Goal: Communication & Community: Share content

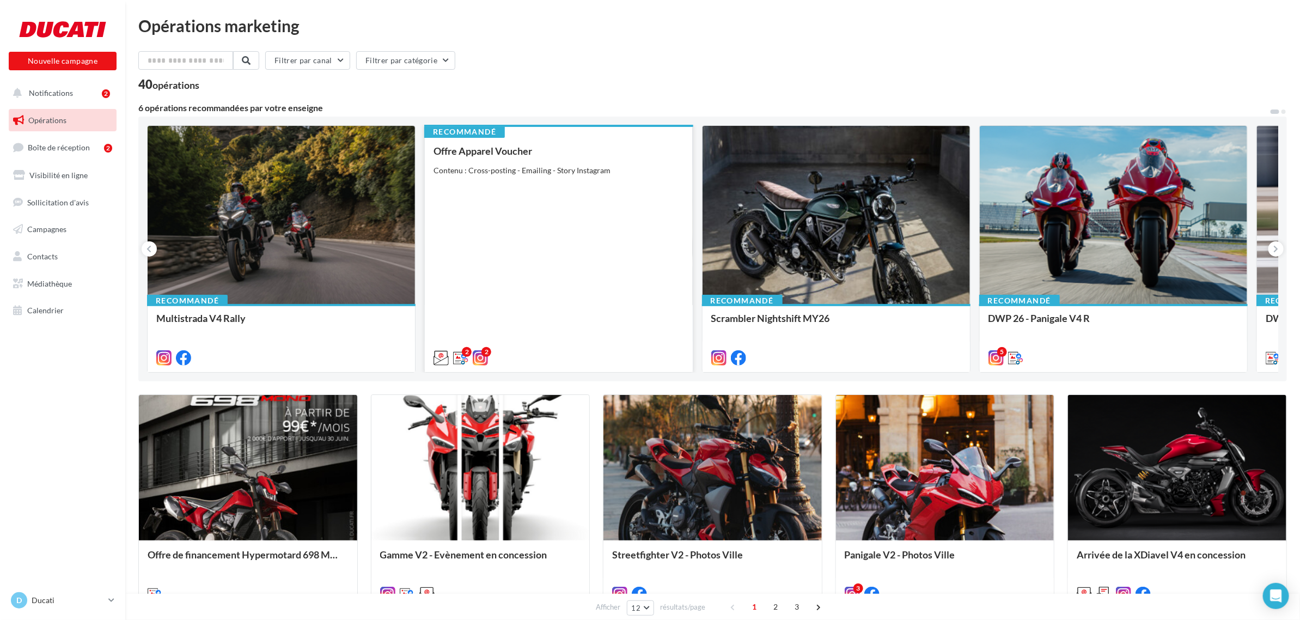
click at [627, 335] on div "Offre Apparel Voucher Contenu : Cross-posting - Emailing - Story Instagram" at bounding box center [558, 253] width 250 height 217
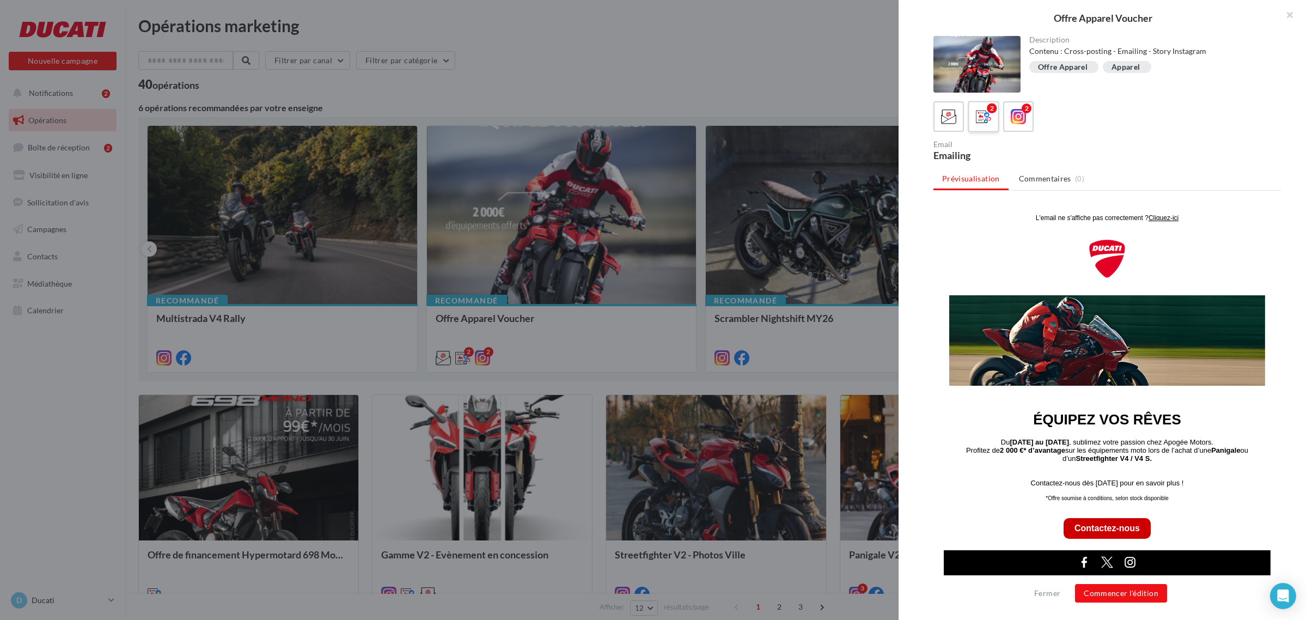
click at [982, 113] on icon at bounding box center [984, 117] width 16 height 16
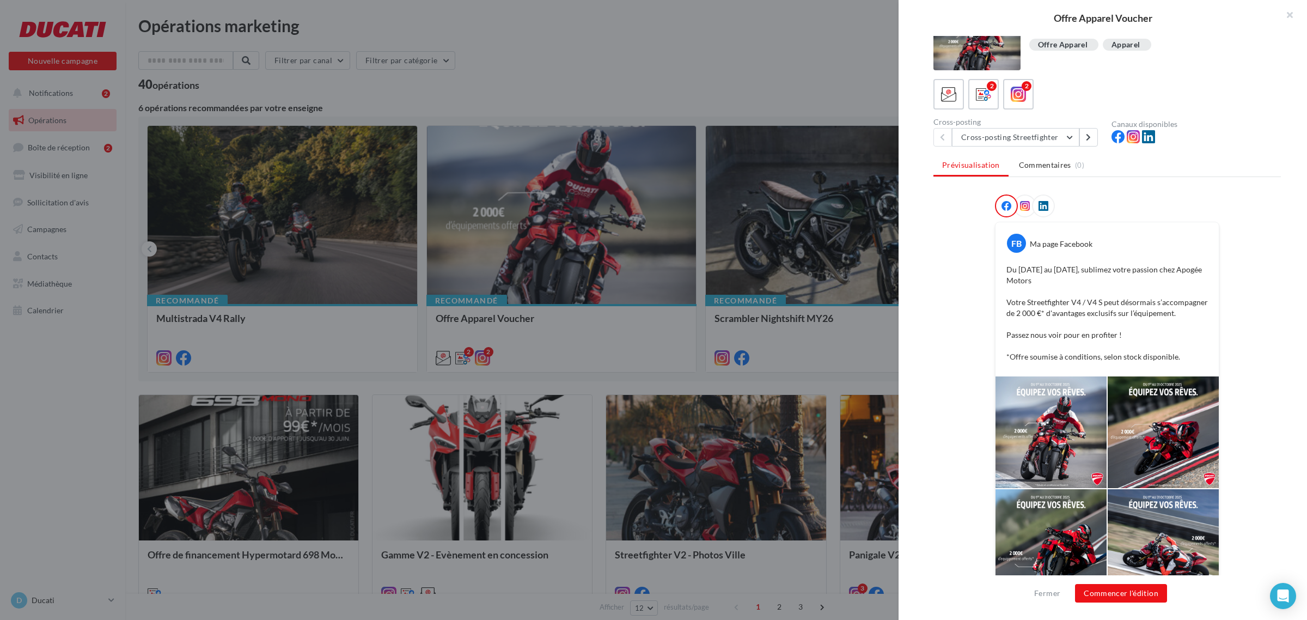
scroll to position [50, 0]
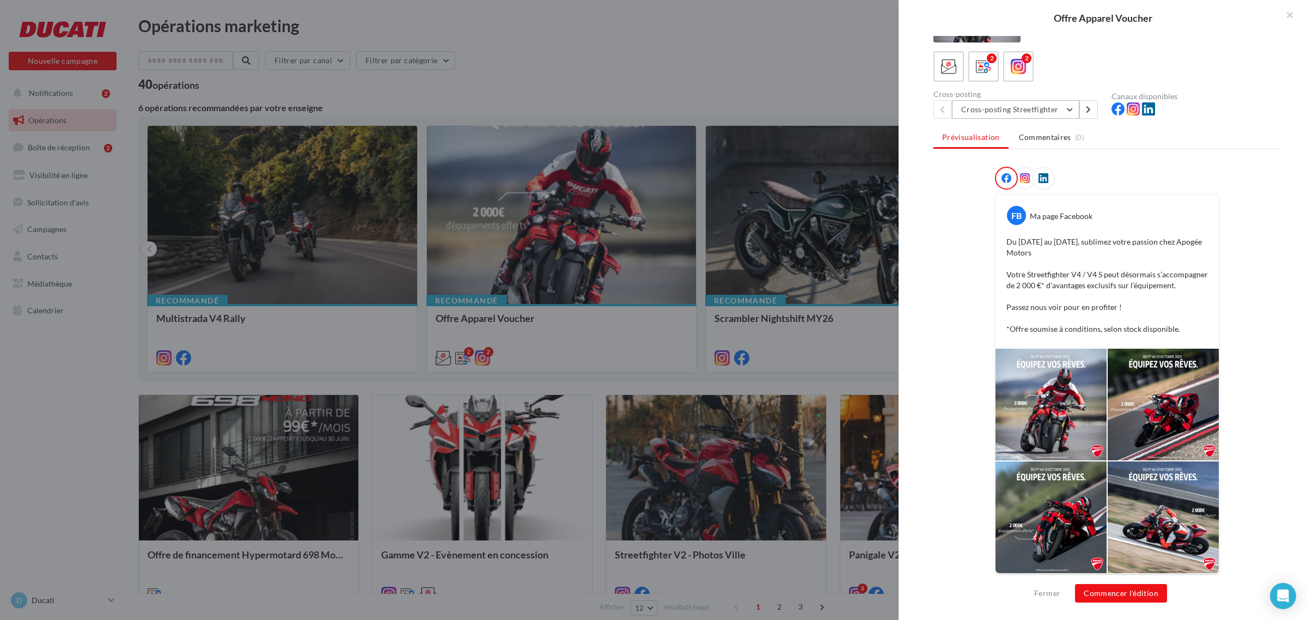
click at [1056, 112] on button "Cross-posting Streetfighter" at bounding box center [1015, 109] width 127 height 19
click at [1055, 164] on button "Cross-posting Panigale" at bounding box center [1033, 165] width 163 height 28
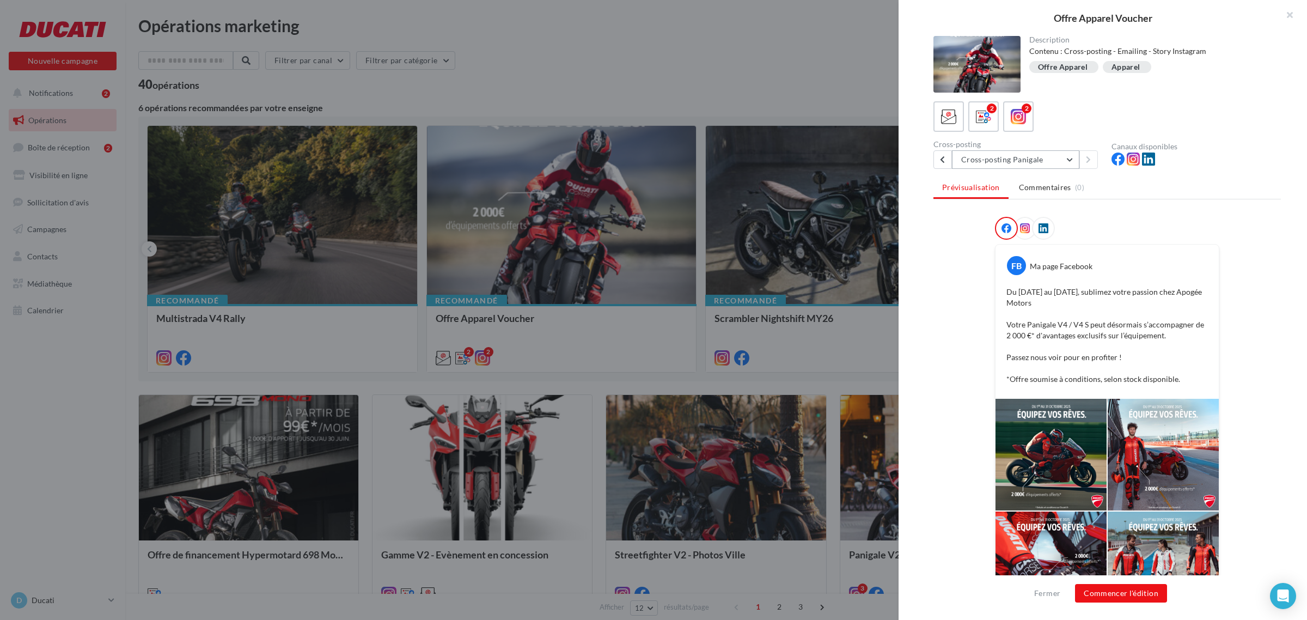
click at [1043, 158] on button "Cross-posting Panigale" at bounding box center [1015, 159] width 127 height 19
click at [1034, 189] on span "Cross-posting Streetfighter" at bounding box center [1014, 186] width 91 height 9
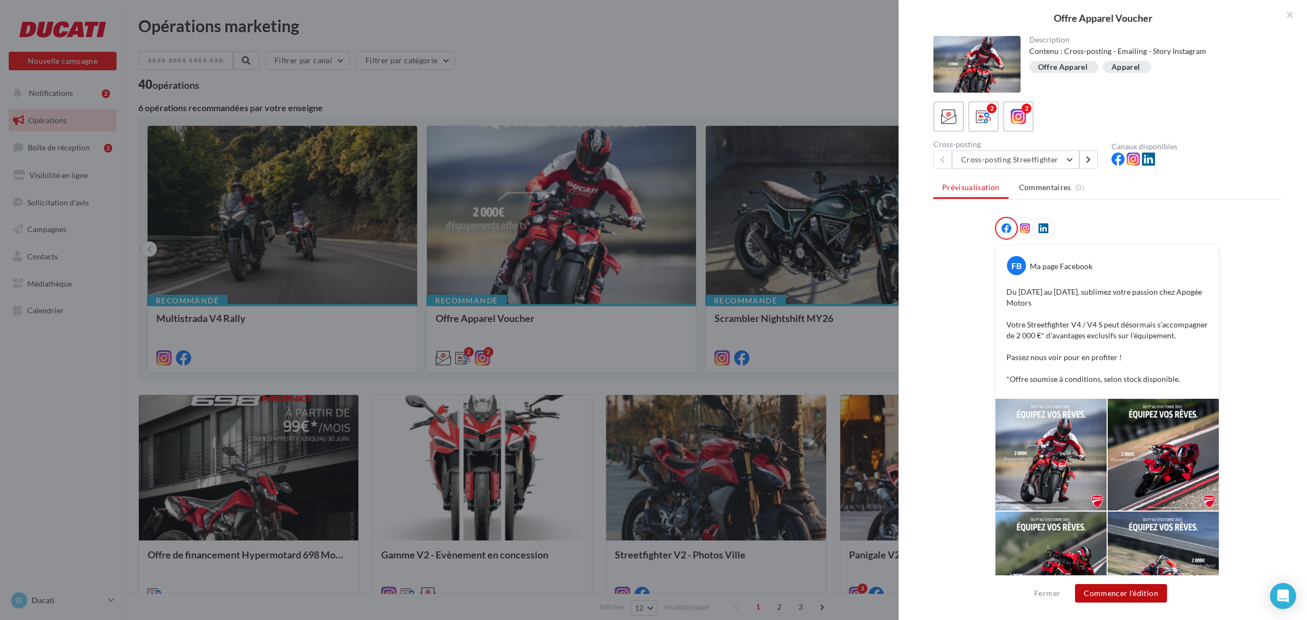
click at [1102, 593] on button "Commencer l'édition" at bounding box center [1121, 593] width 92 height 19
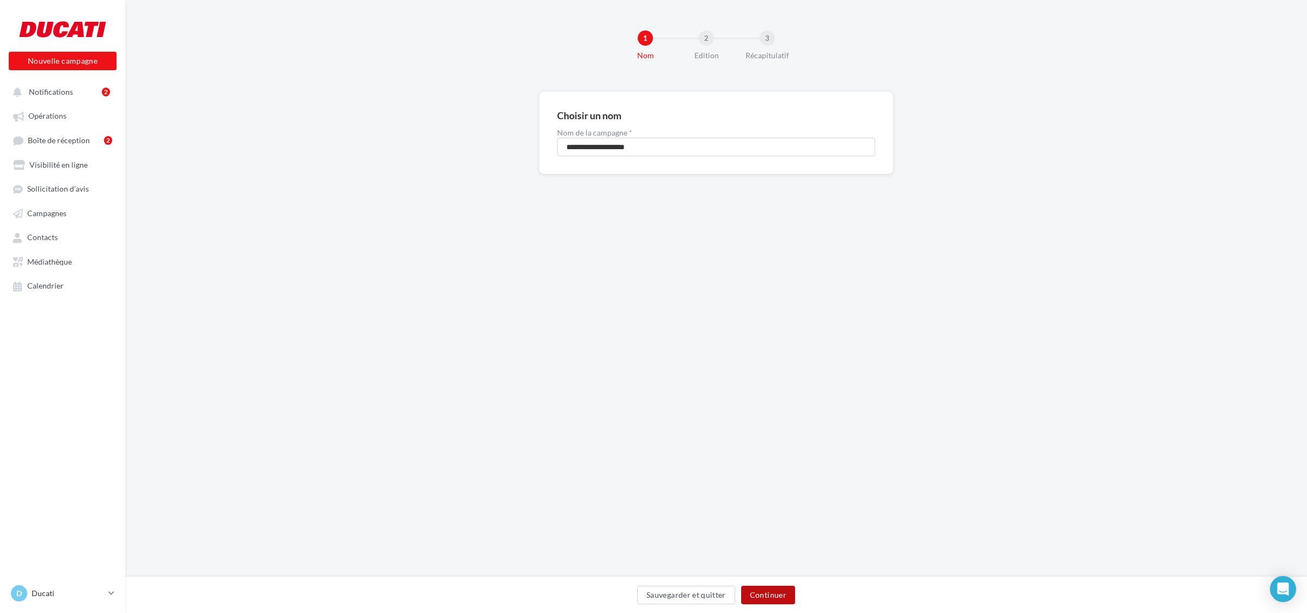
click at [779, 594] on button "Continuer" at bounding box center [768, 595] width 54 height 19
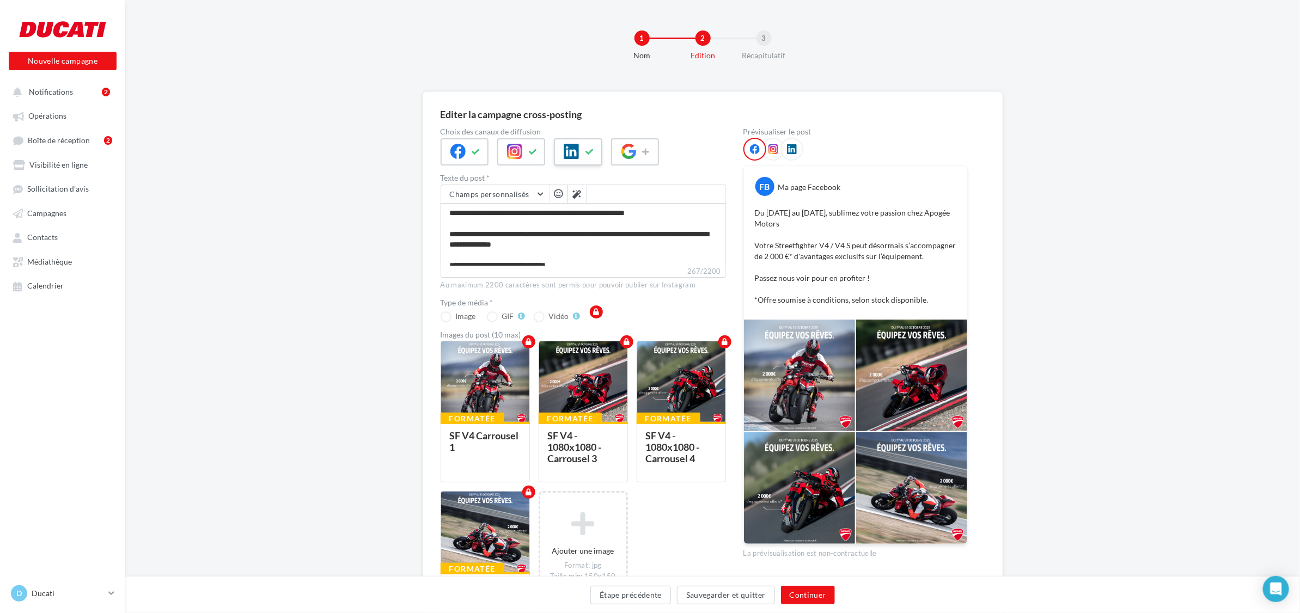
click at [584, 156] on button at bounding box center [589, 152] width 13 height 16
click at [814, 592] on button "Continuer" at bounding box center [808, 595] width 54 height 19
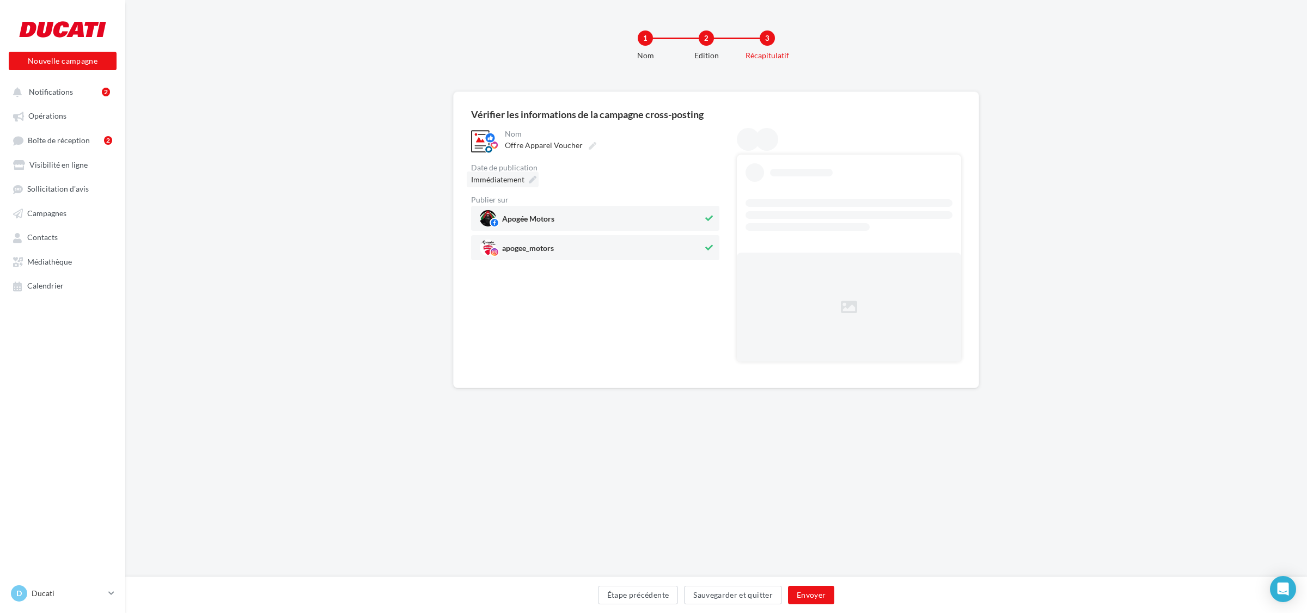
click at [529, 183] on icon at bounding box center [533, 180] width 8 height 8
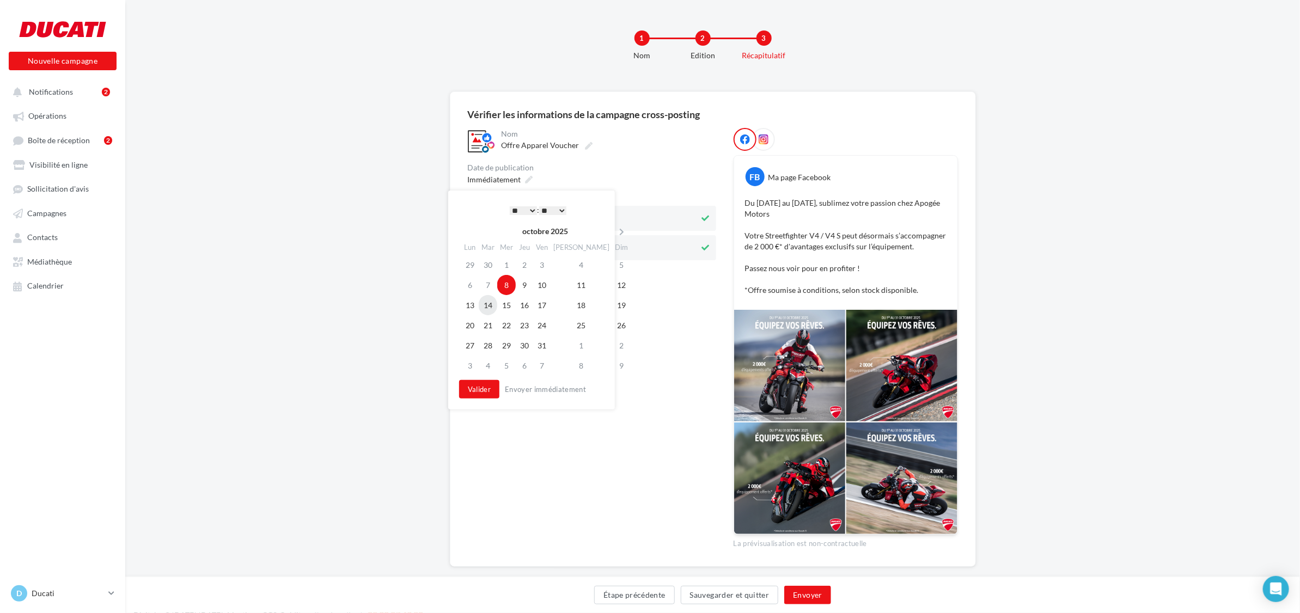
click at [490, 304] on td "14" at bounding box center [488, 305] width 19 height 20
click at [530, 286] on td "9" at bounding box center [520, 285] width 17 height 20
click at [524, 210] on select "* * * * * * * * * * ** ** ** ** ** ** ** ** ** ** ** ** ** **" at bounding box center [519, 210] width 27 height 9
click at [486, 388] on button "Valider" at bounding box center [476, 389] width 40 height 19
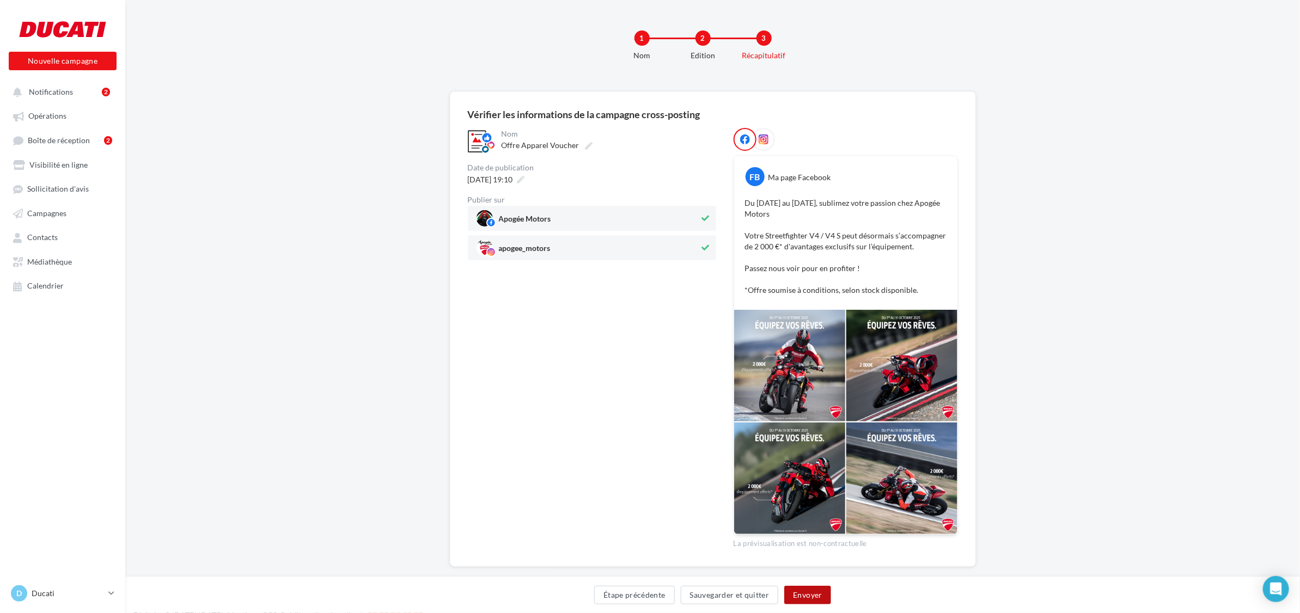
click at [823, 594] on button "Envoyer" at bounding box center [807, 595] width 46 height 19
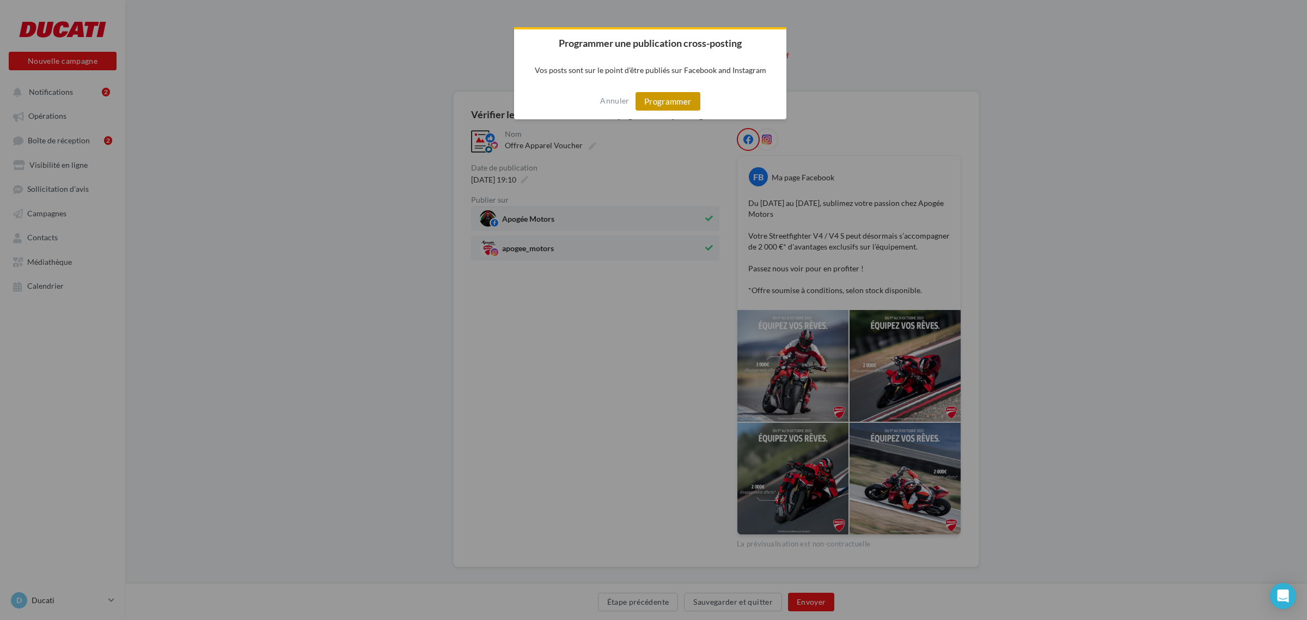
click at [654, 100] on button "Programmer" at bounding box center [667, 101] width 65 height 19
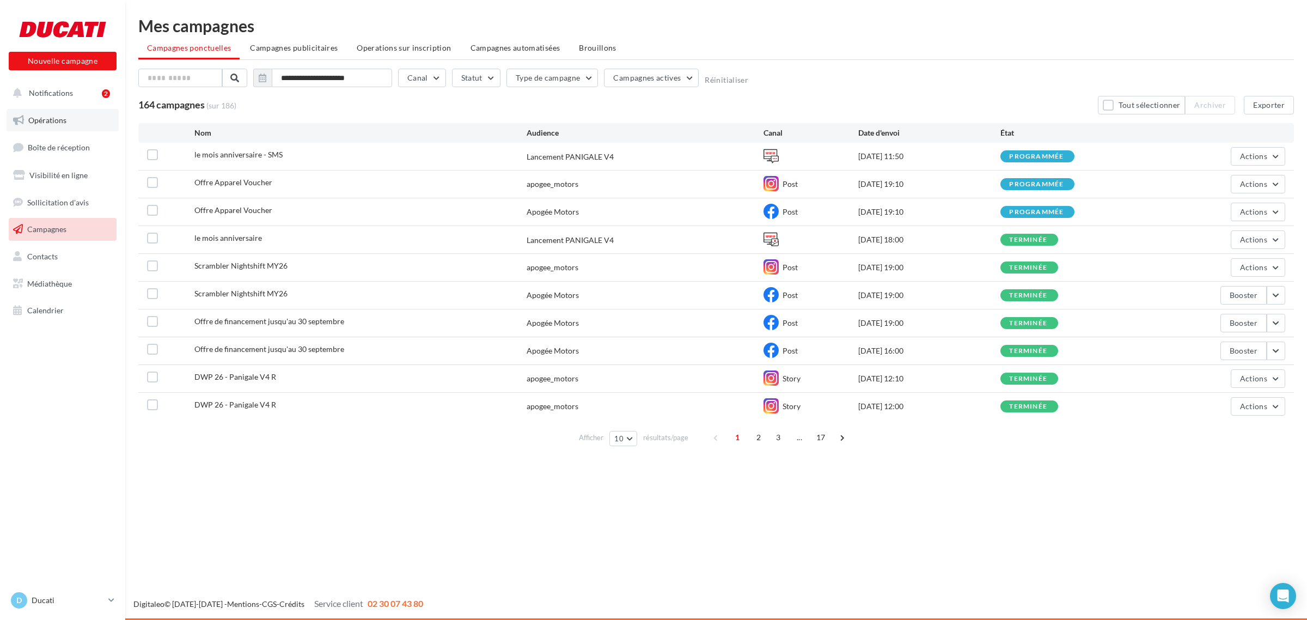
click at [66, 131] on link "Opérations" at bounding box center [63, 120] width 112 height 23
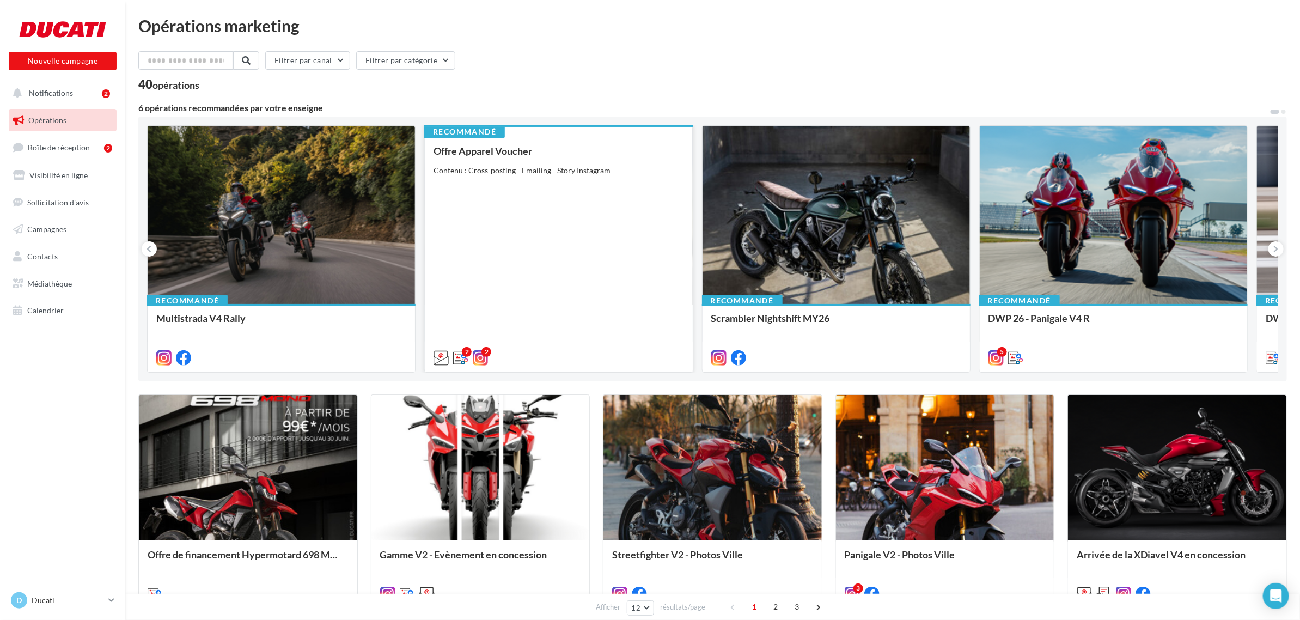
click at [534, 327] on div "Offre Apparel Voucher Contenu : Cross-posting - Emailing - Story Instagram" at bounding box center [558, 253] width 250 height 217
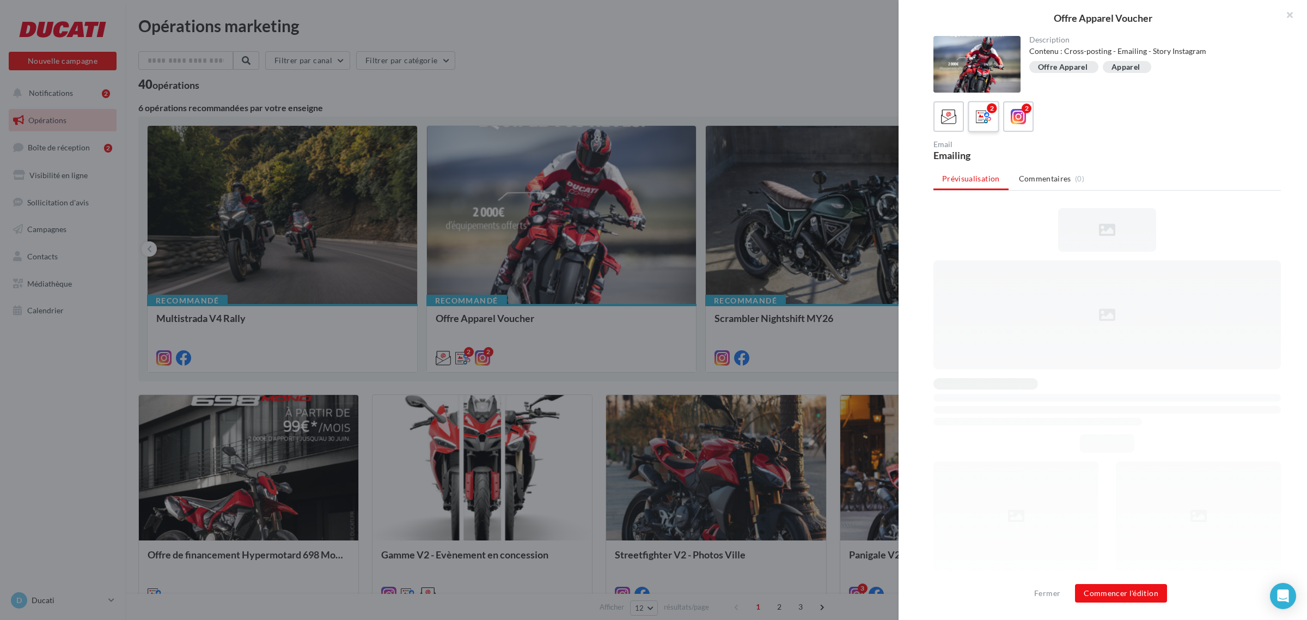
click at [986, 115] on icon at bounding box center [984, 117] width 16 height 16
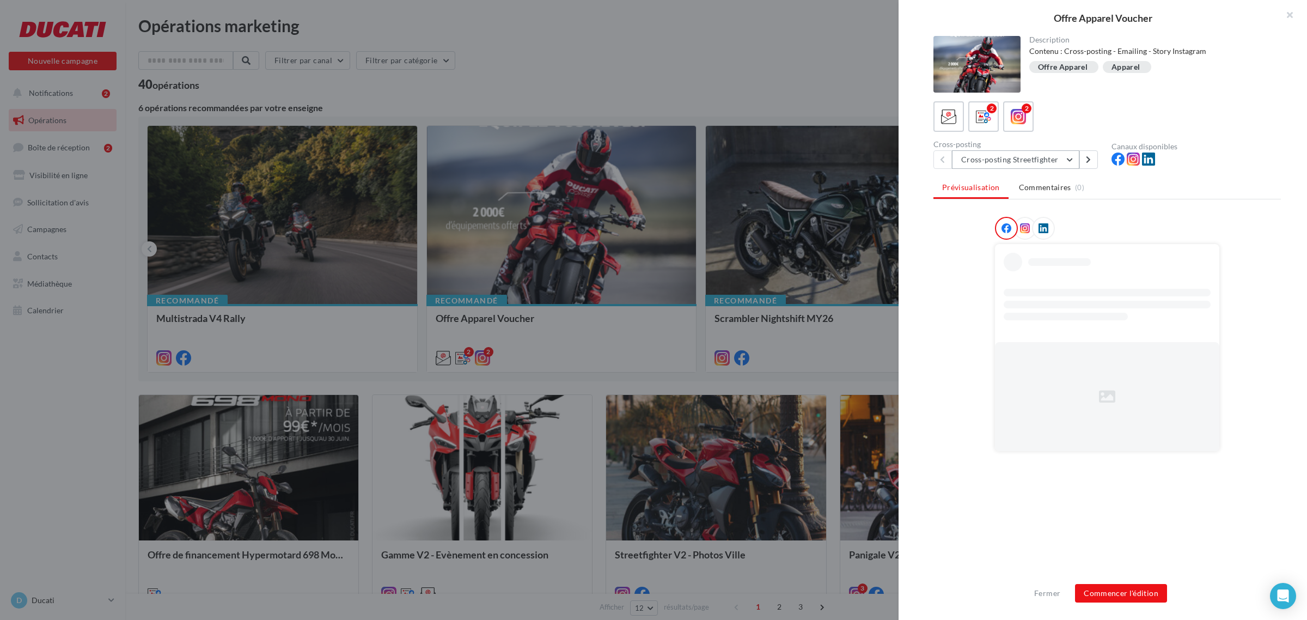
click at [1011, 156] on button "Cross-posting Streetfighter" at bounding box center [1015, 159] width 127 height 19
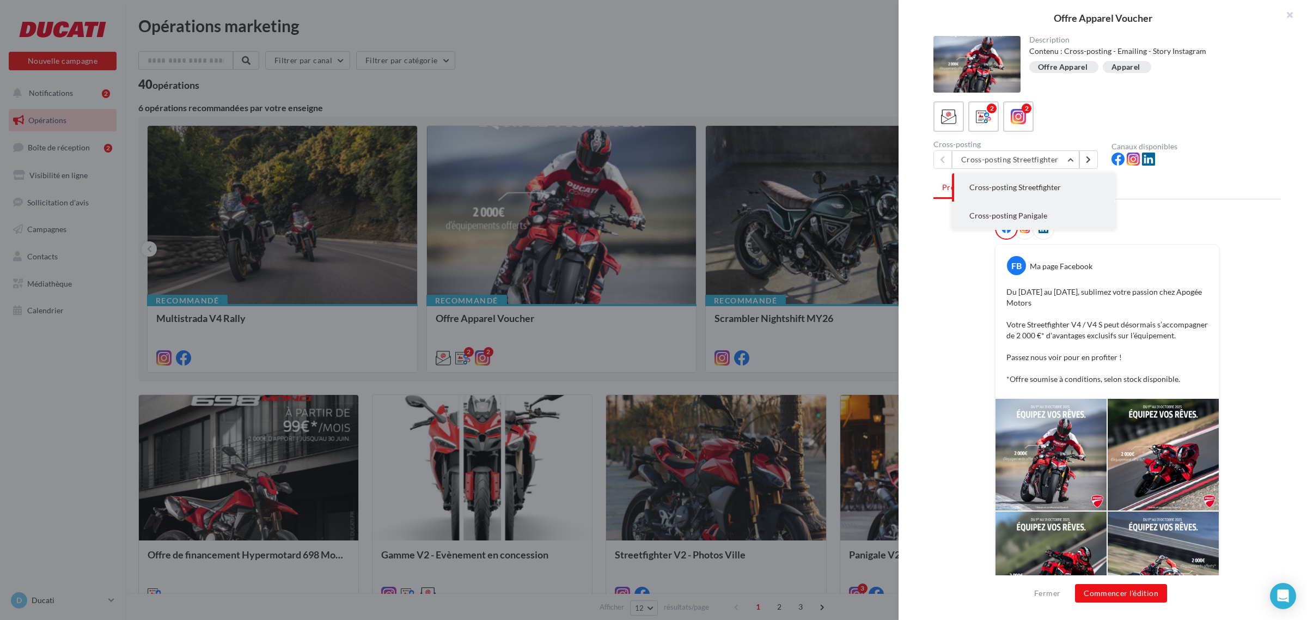
click at [995, 216] on span "Cross-posting Panigale" at bounding box center [1008, 215] width 78 height 9
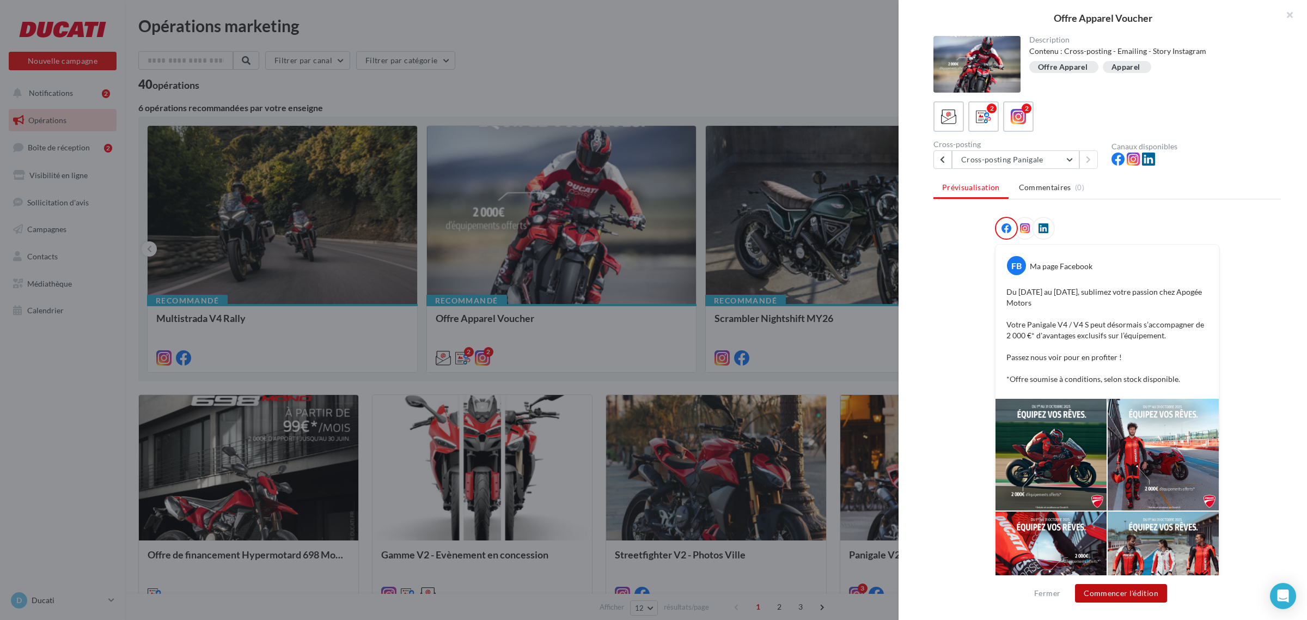
click at [1128, 597] on button "Commencer l'édition" at bounding box center [1121, 593] width 92 height 19
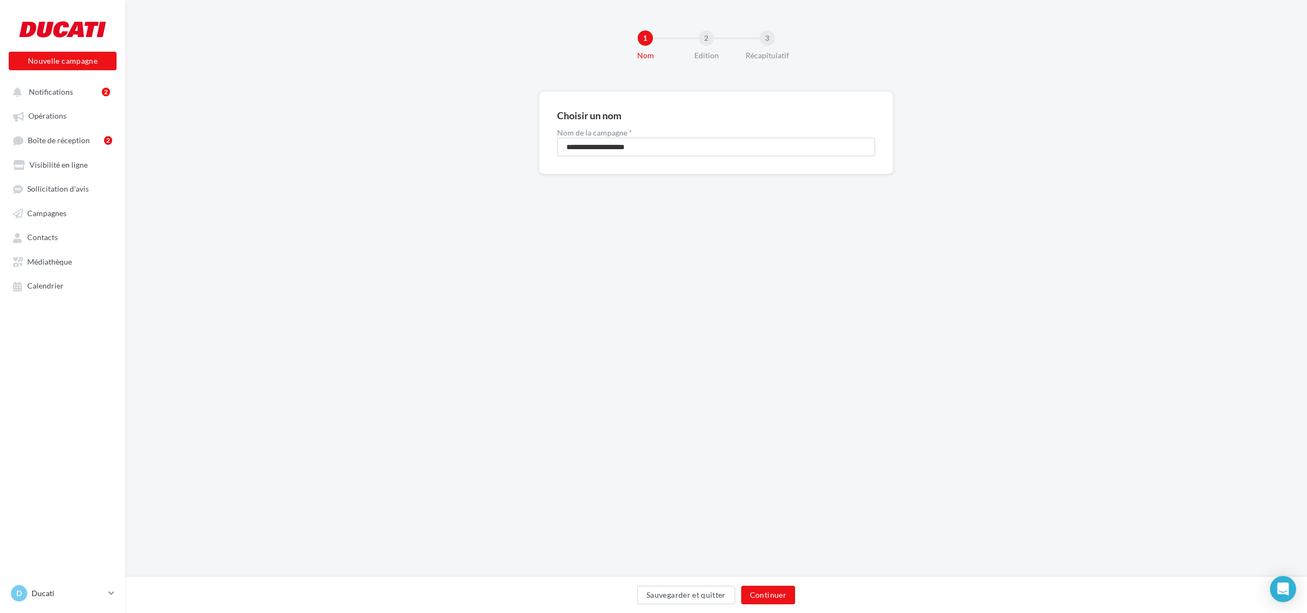
click at [765, 581] on div "Sauvegarder et quitter Continuer" at bounding box center [715, 595] width 1181 height 36
click at [759, 588] on button "Continuer" at bounding box center [768, 595] width 54 height 19
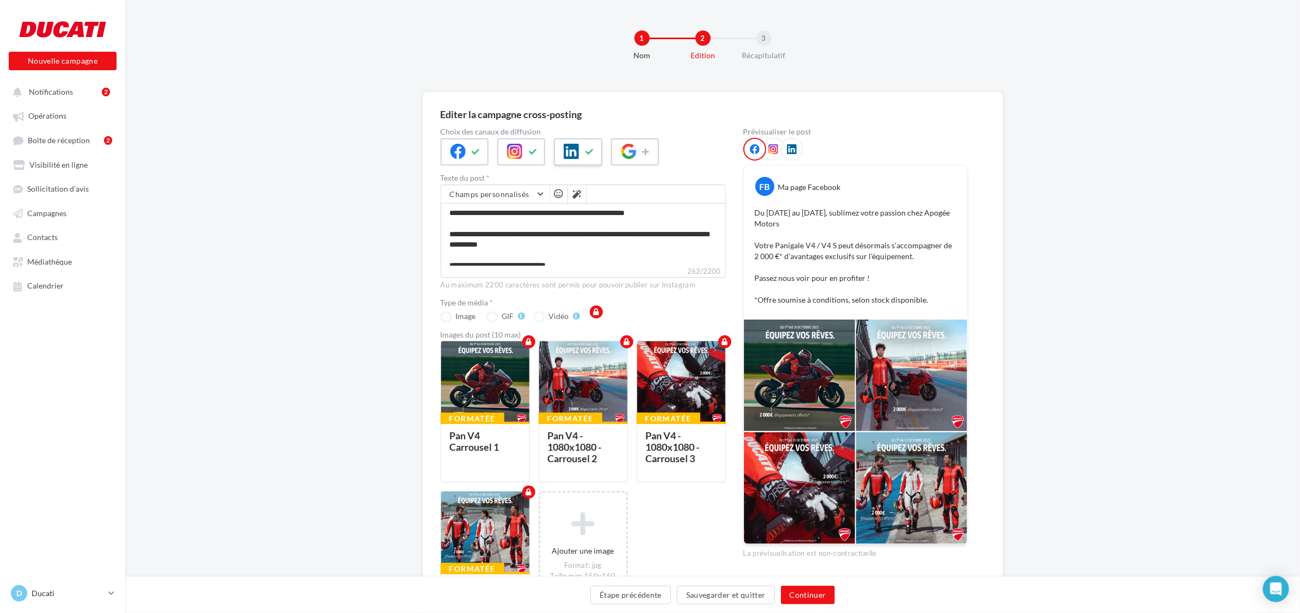
click at [571, 158] on icon at bounding box center [570, 151] width 15 height 15
click at [802, 596] on button "Continuer" at bounding box center [808, 595] width 54 height 19
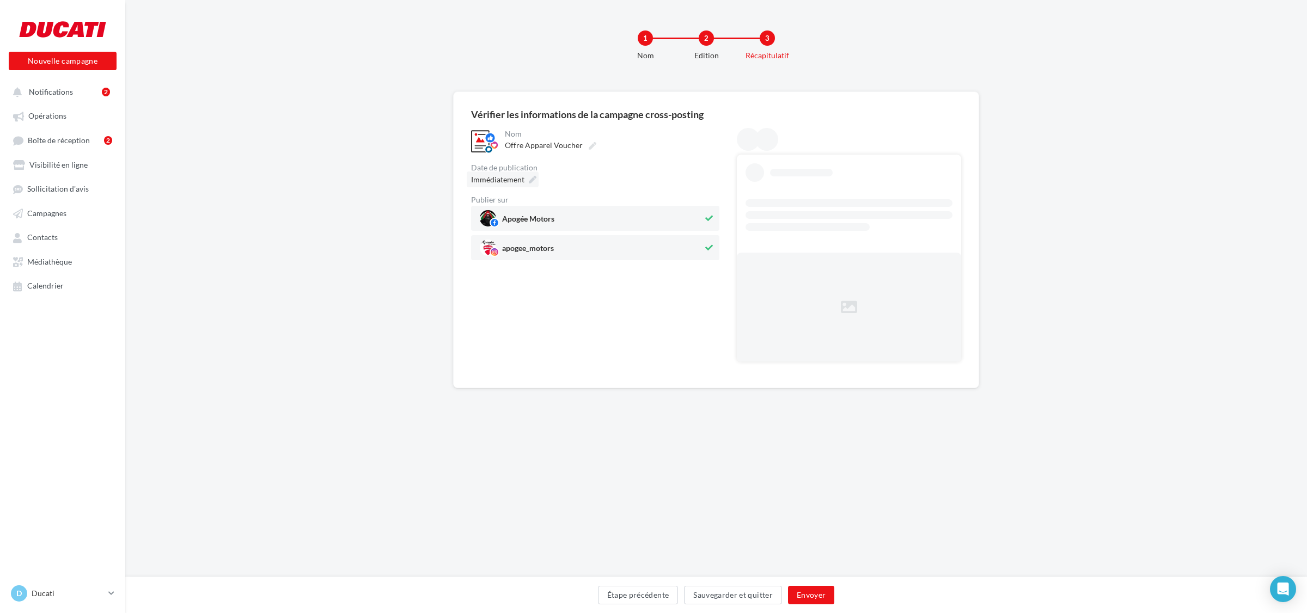
click at [525, 180] on div "Immédiatement" at bounding box center [503, 179] width 72 height 16
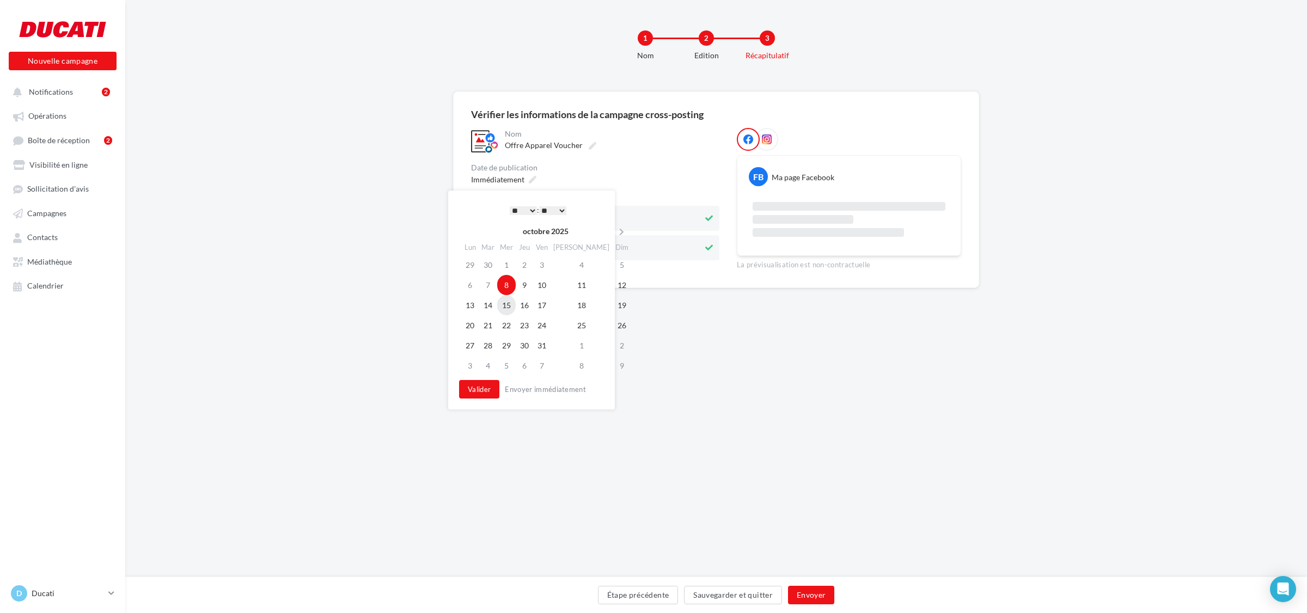
click at [514, 306] on td "15" at bounding box center [506, 305] width 19 height 20
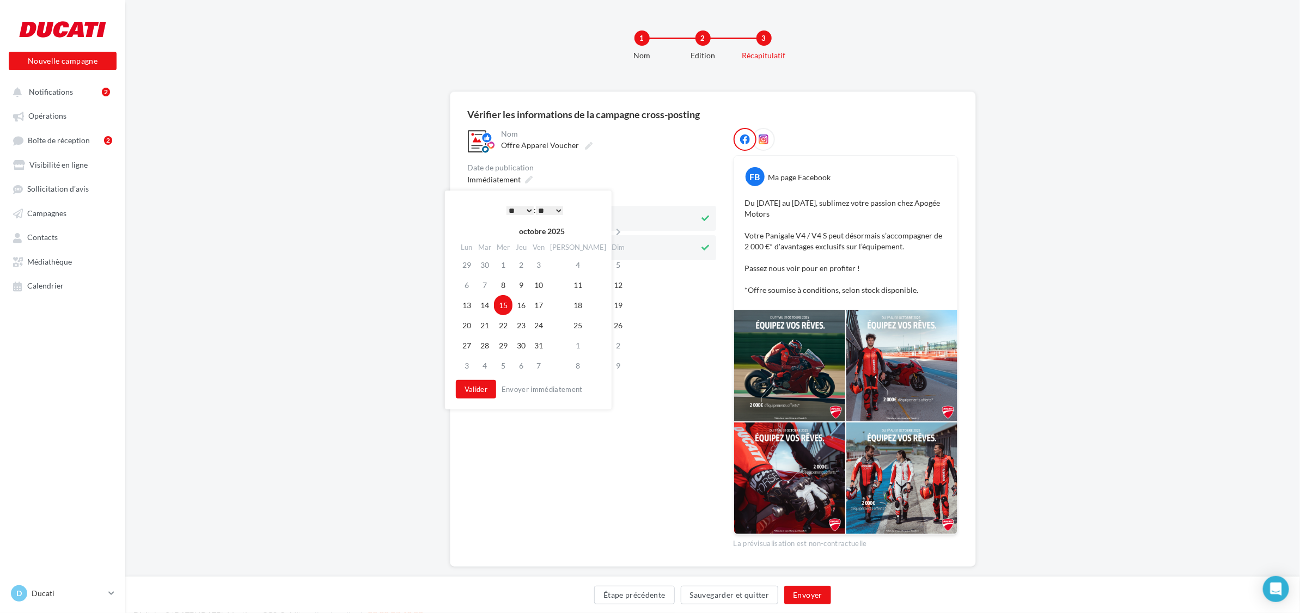
click at [519, 207] on select "* * * * * * * * * * ** ** ** ** ** ** ** ** ** ** ** ** ** **" at bounding box center [519, 210] width 27 height 9
click at [475, 384] on button "Valider" at bounding box center [476, 389] width 40 height 19
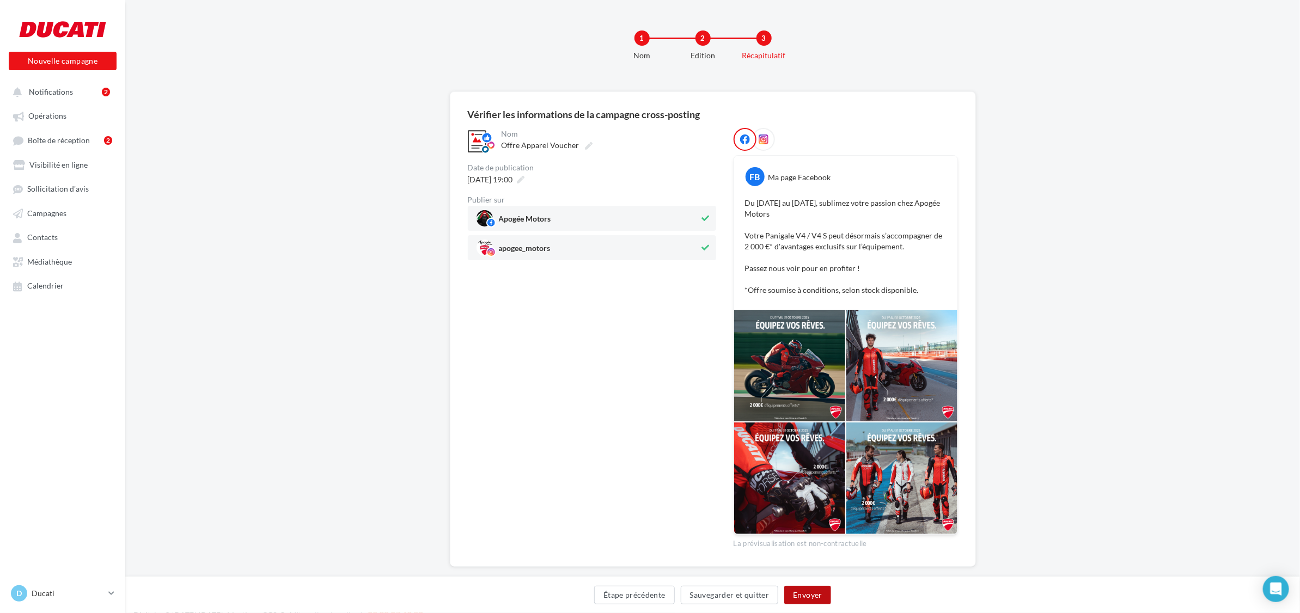
click at [823, 596] on button "Envoyer" at bounding box center [807, 595] width 46 height 19
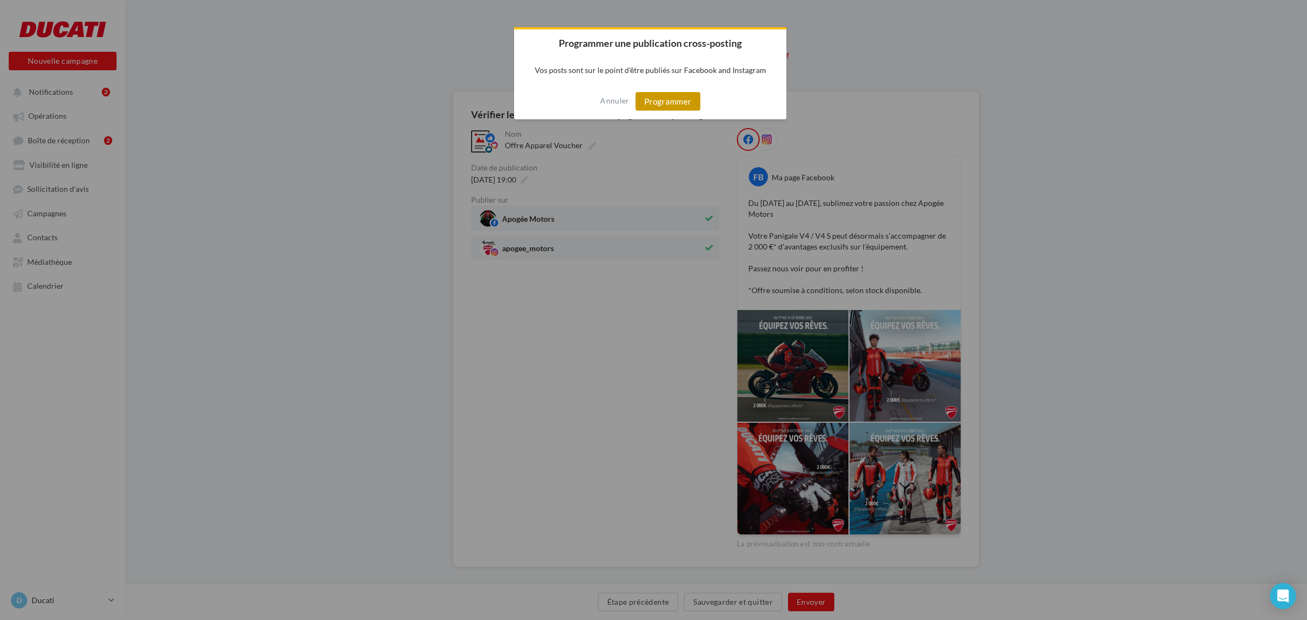
click at [664, 104] on button "Programmer" at bounding box center [667, 101] width 65 height 19
